Goal: Information Seeking & Learning: Learn about a topic

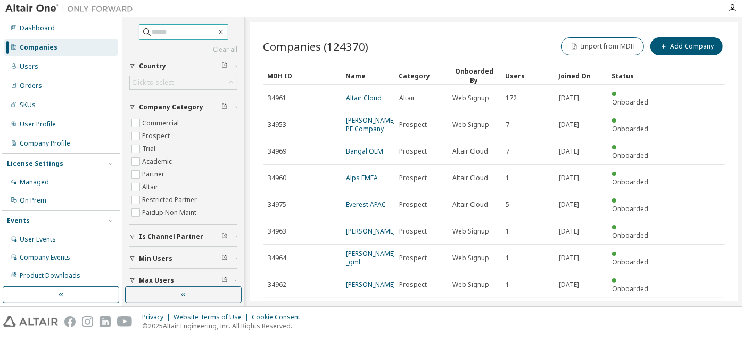
click at [190, 32] on input "text" at bounding box center [184, 32] width 64 height 11
paste input "**********"
type input "**********"
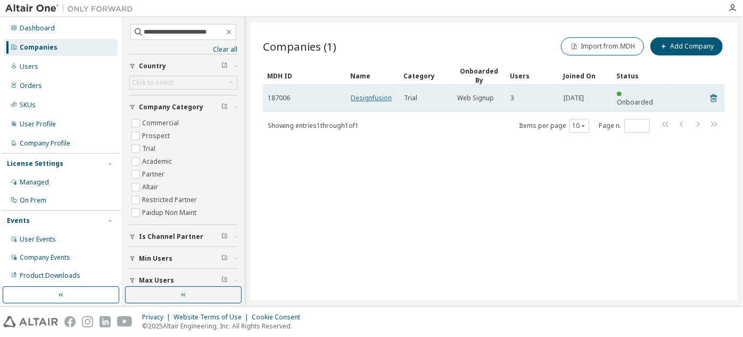
click at [357, 94] on link "Designfusion" at bounding box center [371, 97] width 41 height 9
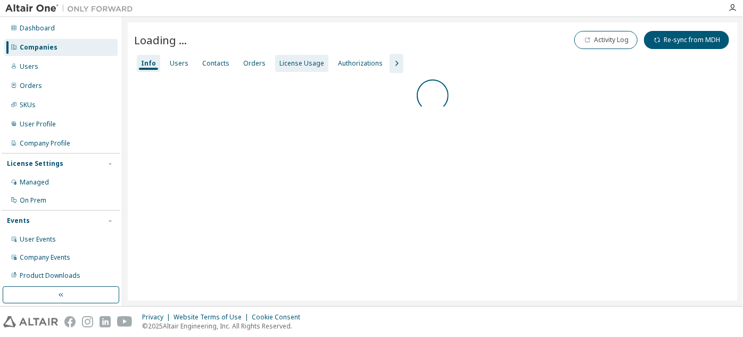
click at [301, 69] on div "License Usage" at bounding box center [301, 63] width 53 height 17
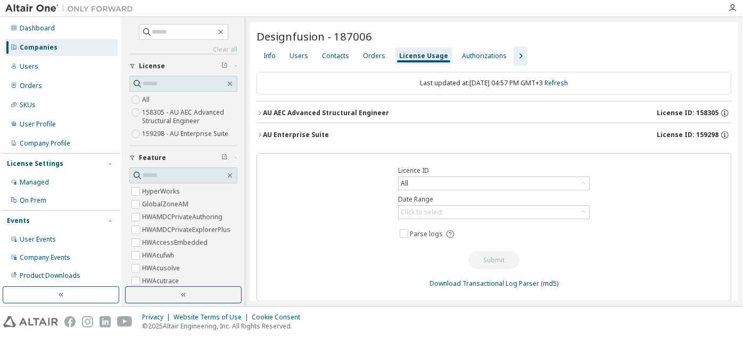
click at [278, 134] on div "AU Enterprise Suite" at bounding box center [296, 134] width 66 height 9
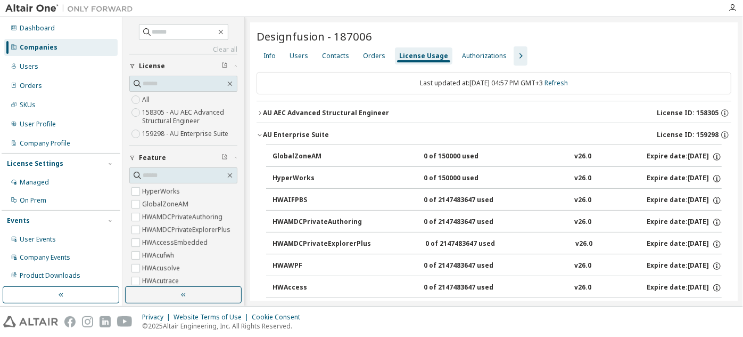
click at [321, 109] on div "AU AEC Advanced Structural Engineer" at bounding box center [326, 113] width 126 height 9
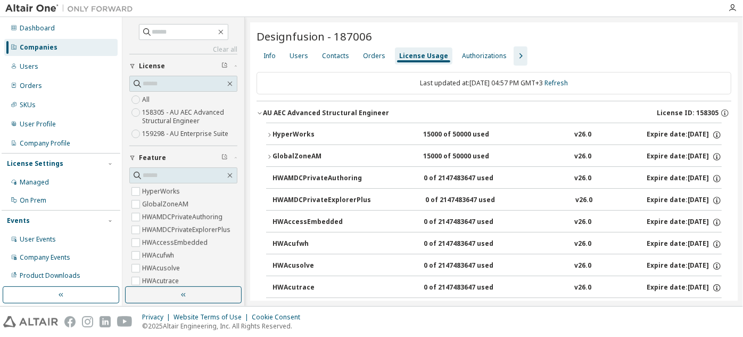
click at [514, 53] on icon "button" at bounding box center [520, 56] width 13 height 13
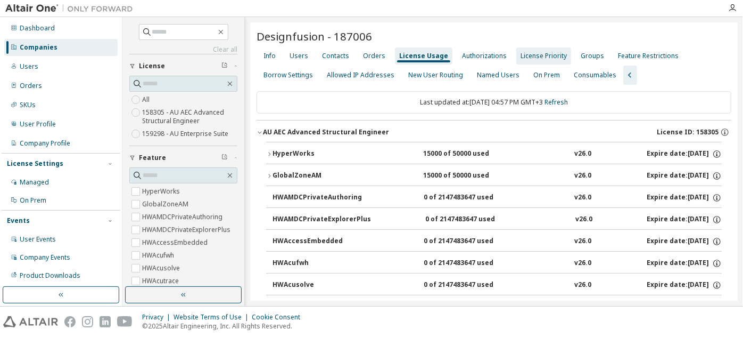
click at [534, 49] on div "License Priority" at bounding box center [543, 55] width 55 height 17
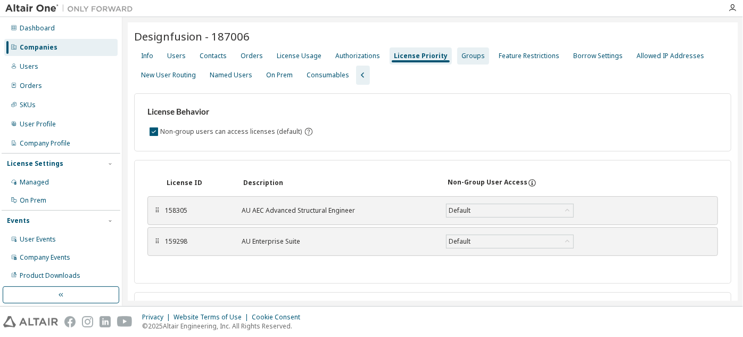
click at [467, 53] on div "Groups" at bounding box center [473, 56] width 23 height 9
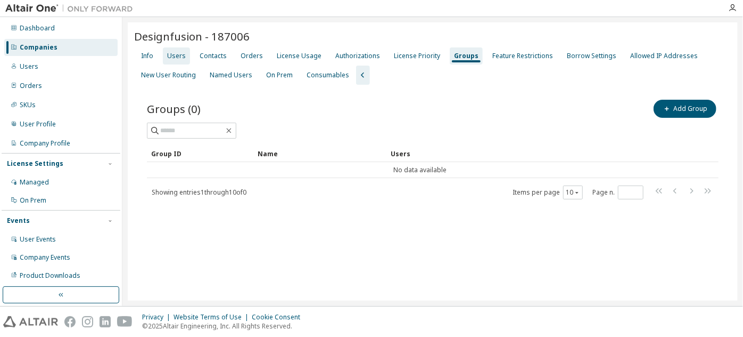
click at [174, 54] on div "Users" at bounding box center [176, 56] width 19 height 9
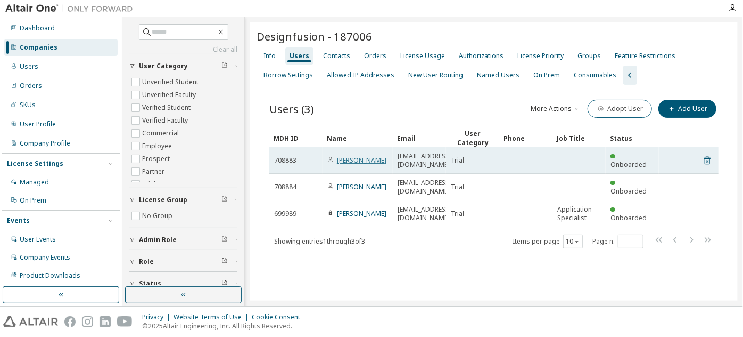
click at [369, 155] on link "Lohith Porwal" at bounding box center [362, 159] width 50 height 9
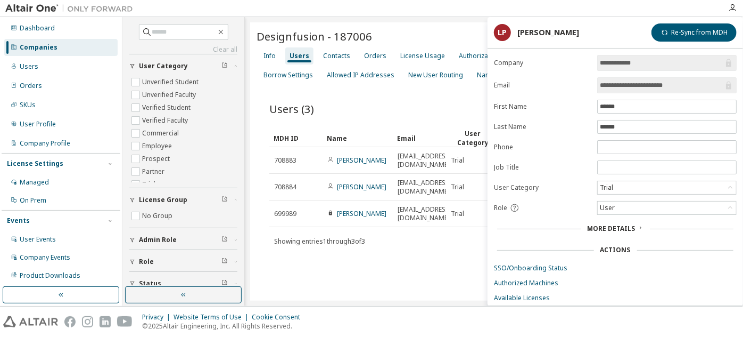
scroll to position [38, 0]
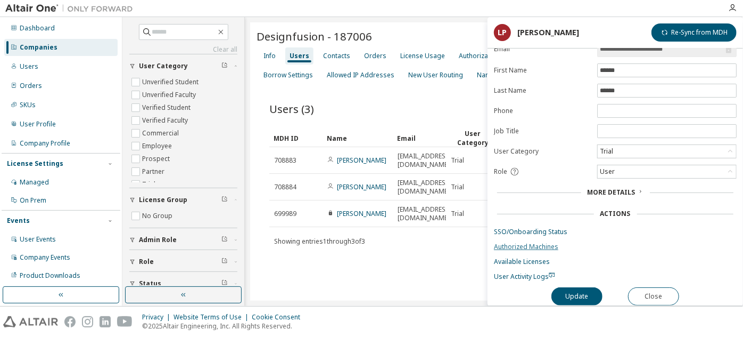
click at [522, 242] on link "Authorized Machines" at bounding box center [615, 246] width 243 height 9
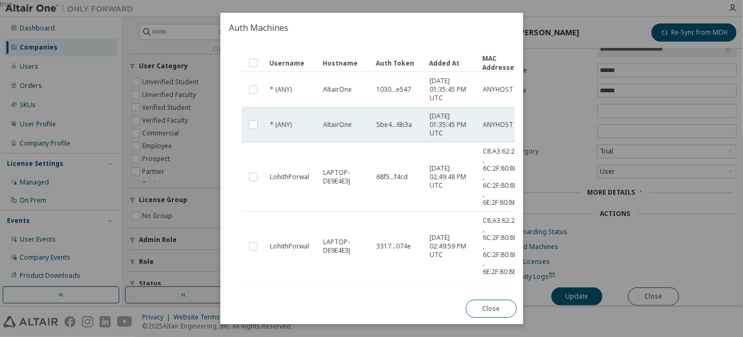
scroll to position [0, 0]
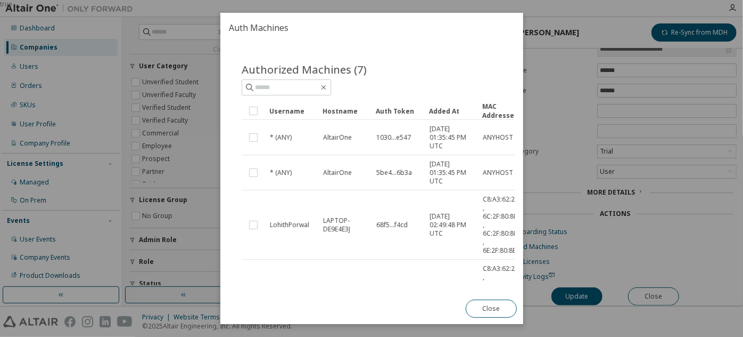
click at [444, 110] on div "Added At" at bounding box center [451, 110] width 45 height 17
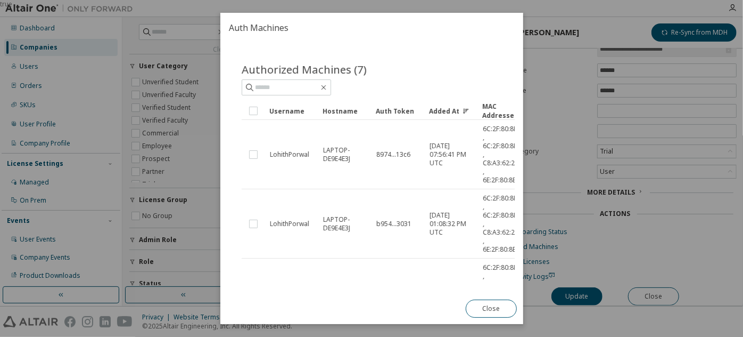
click at [444, 110] on div "Added At" at bounding box center [451, 110] width 45 height 17
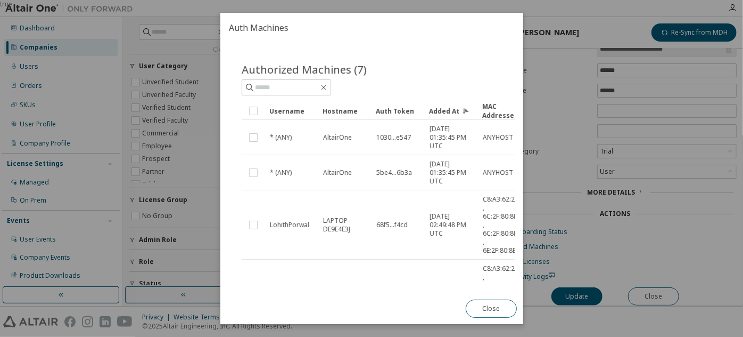
click at [444, 110] on div "Added At" at bounding box center [451, 110] width 45 height 17
